Goal: Check status

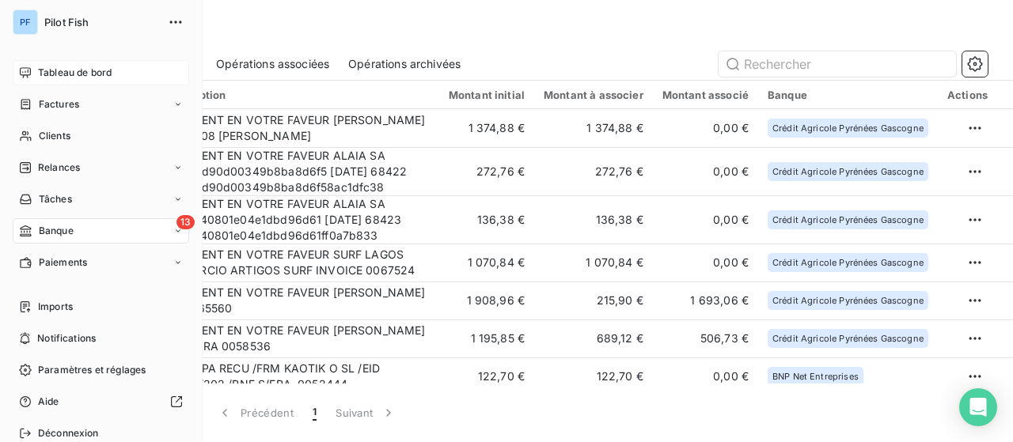
click at [58, 70] on span "Tableau de bord" at bounding box center [75, 73] width 74 height 14
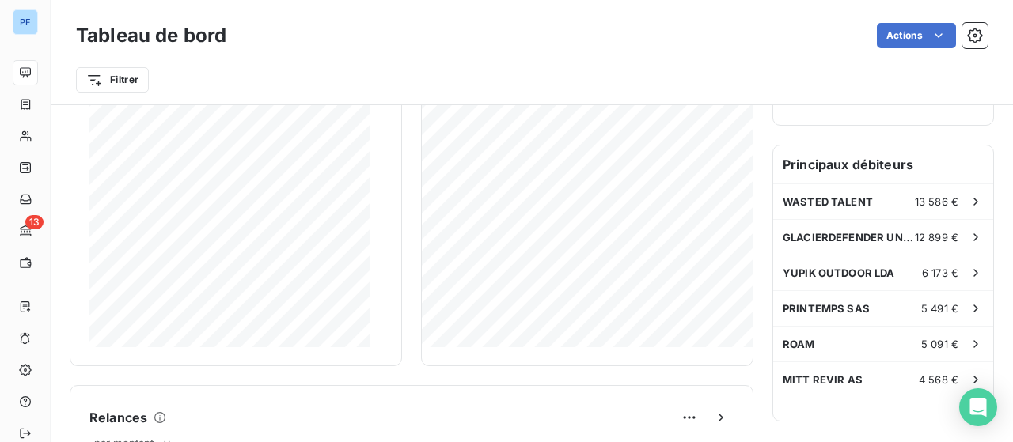
scroll to position [408, 0]
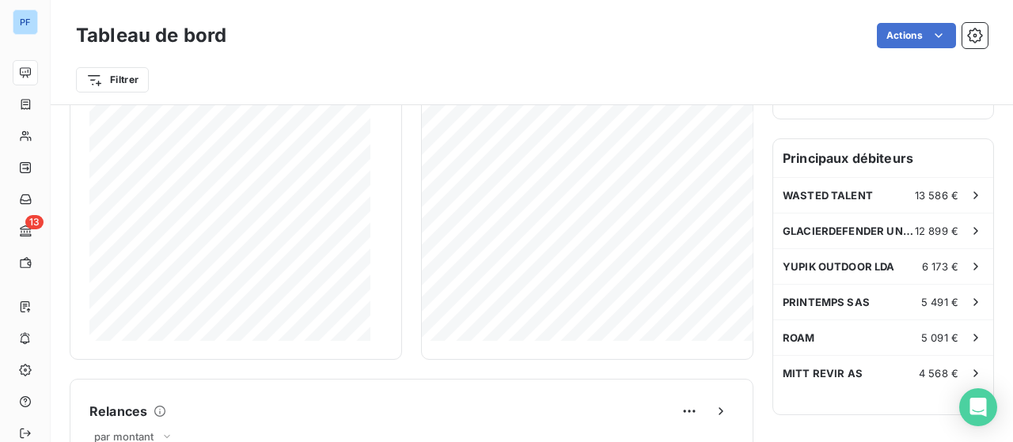
click at [829, 147] on h6 "Principaux débiteurs" at bounding box center [883, 158] width 220 height 38
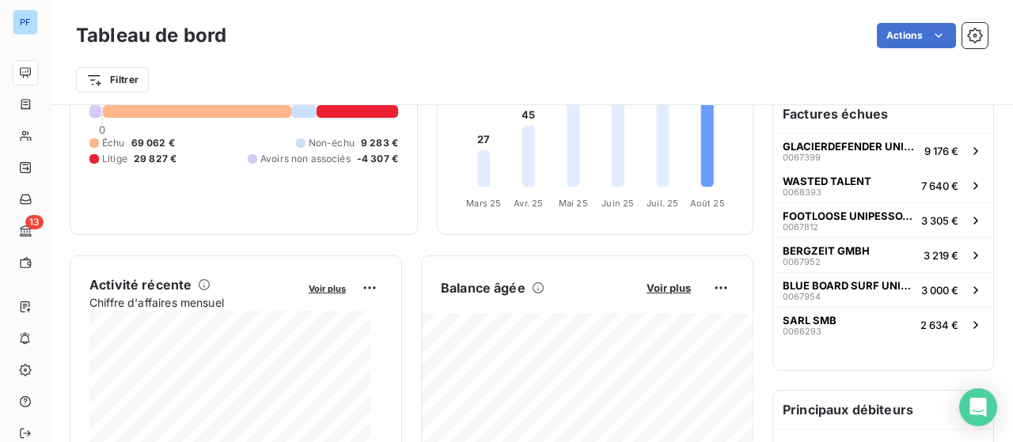
scroll to position [168, 0]
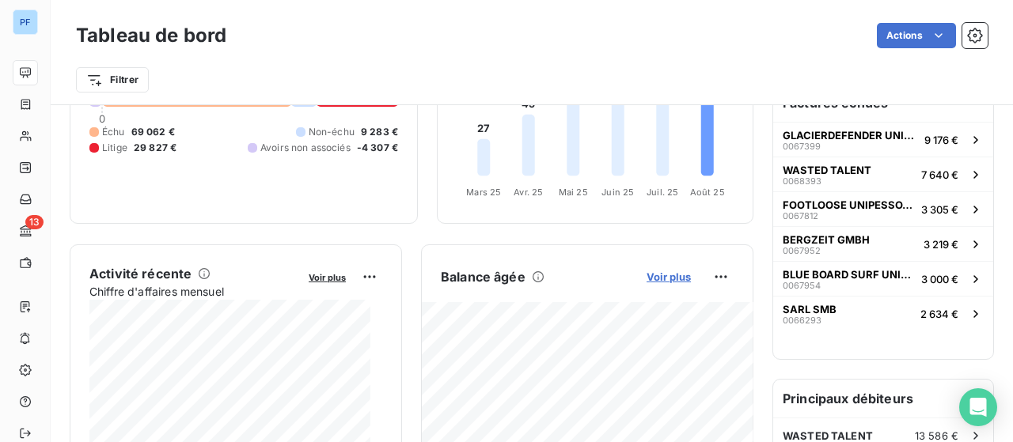
click at [659, 278] on span "Voir plus" at bounding box center [668, 277] width 44 height 13
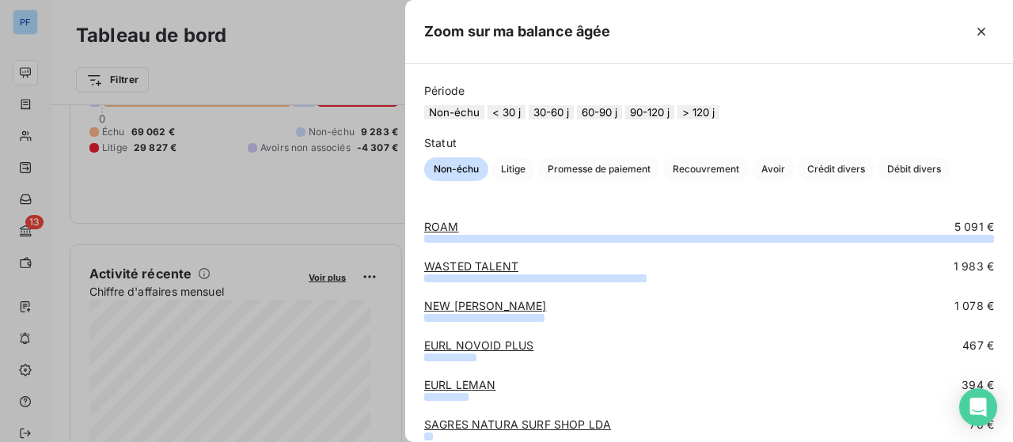
click at [619, 119] on button "60-90 j" at bounding box center [599, 112] width 45 height 14
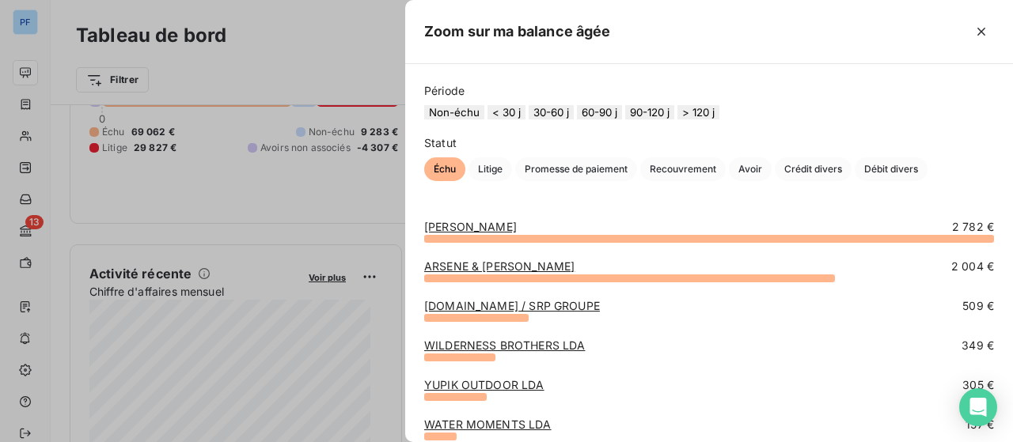
click at [664, 119] on button "90-120 j" at bounding box center [649, 112] width 49 height 14
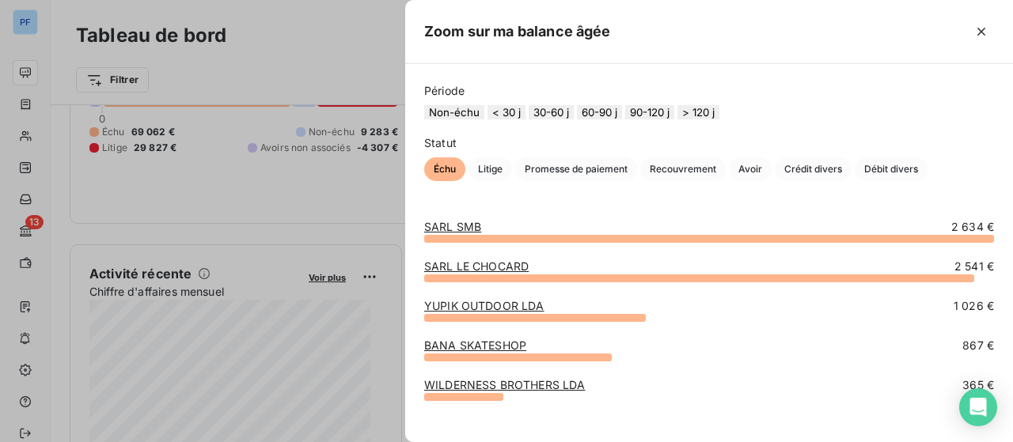
click at [718, 119] on button "> 120 j" at bounding box center [698, 112] width 42 height 14
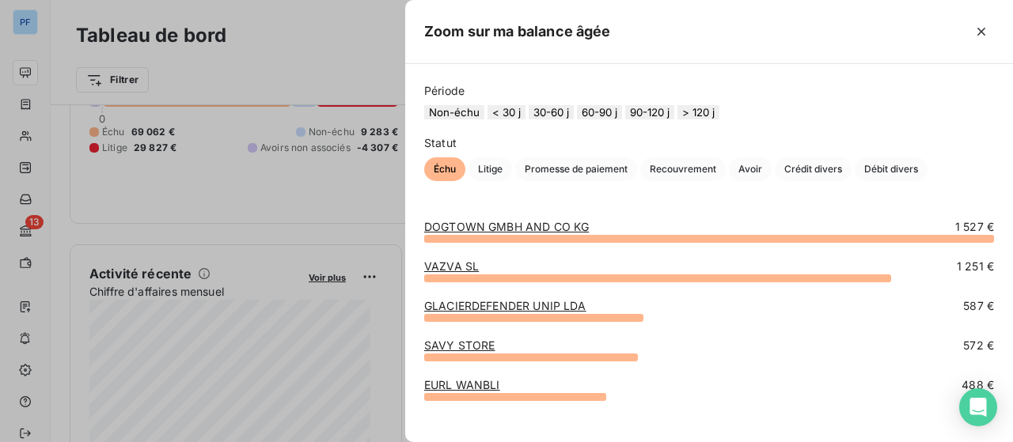
click at [674, 118] on button "90-120 j" at bounding box center [649, 112] width 49 height 14
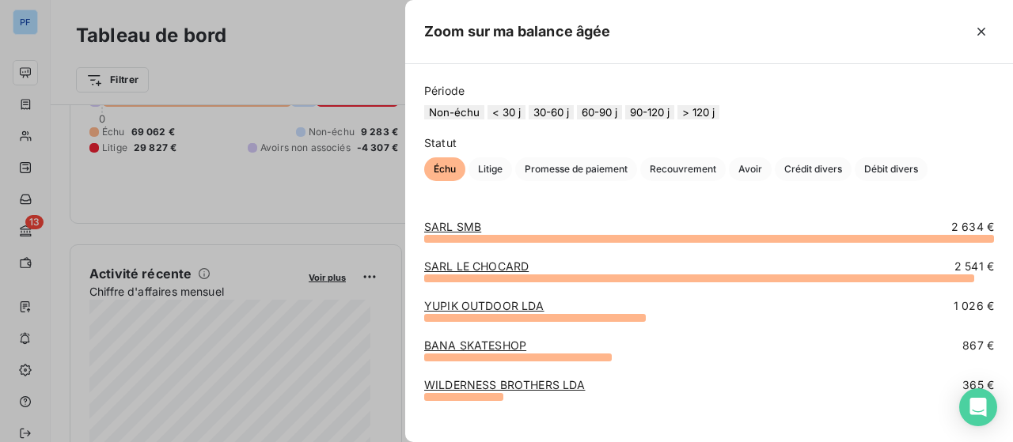
click at [719, 119] on button "> 120 j" at bounding box center [698, 112] width 42 height 14
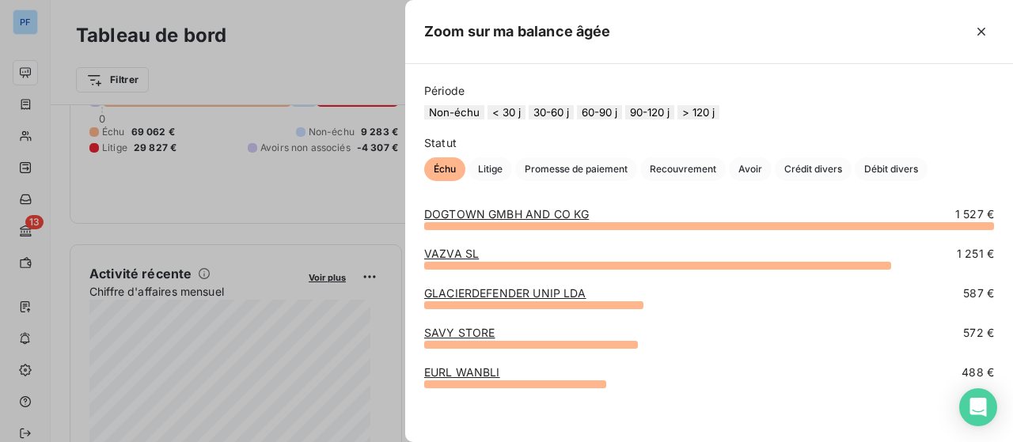
scroll to position [0, 0]
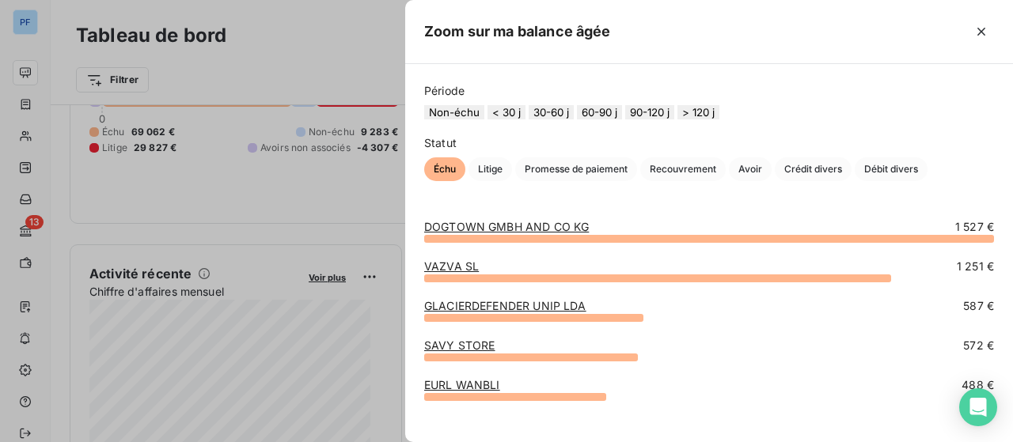
click at [515, 108] on button "< 30 j" at bounding box center [506, 112] width 38 height 14
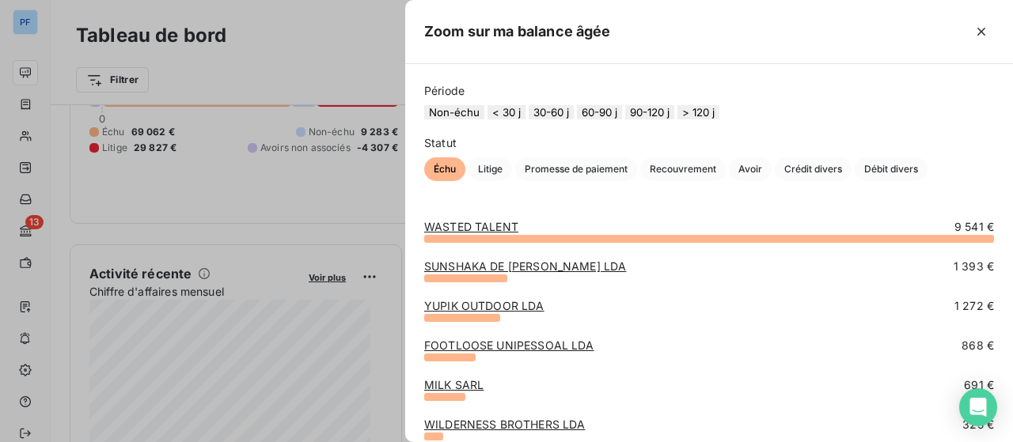
click at [566, 110] on button "30-60 j" at bounding box center [550, 112] width 45 height 14
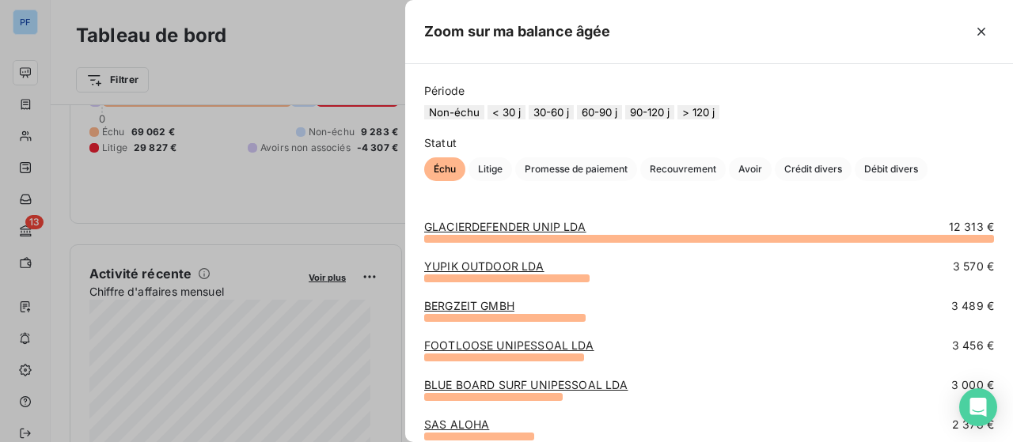
click at [622, 116] on button "60-90 j" at bounding box center [599, 112] width 45 height 14
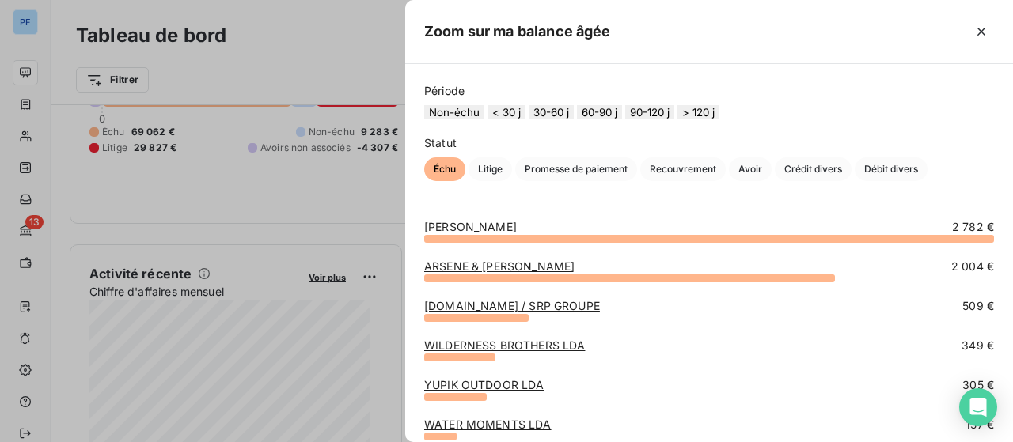
click at [253, 35] on div at bounding box center [506, 221] width 1013 height 442
